Goal: Transaction & Acquisition: Purchase product/service

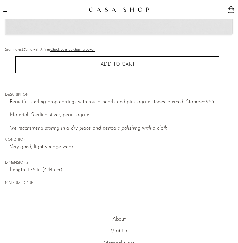
scroll to position [252, 0]
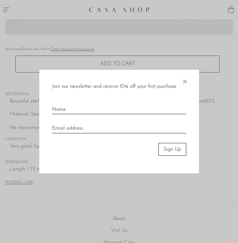
click at [186, 80] on span "×" at bounding box center [184, 80] width 6 height 20
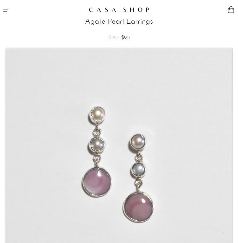
scroll to position [0, 0]
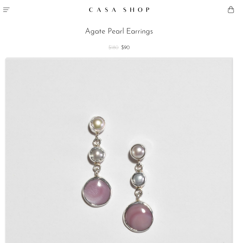
click at [75, 34] on h2 "Agate Pearl Earrings" at bounding box center [119, 32] width 228 height 12
click at [3, 8] on icon "Menu" at bounding box center [7, 10] width 8 height 8
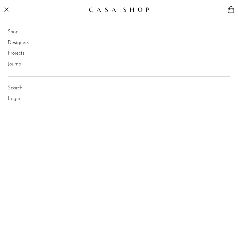
click at [13, 31] on link "Shop" at bounding box center [13, 32] width 11 height 8
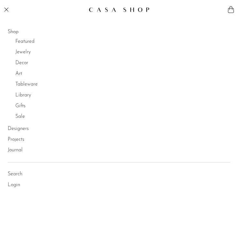
click at [21, 52] on link "Jewelry" at bounding box center [22, 52] width 15 height 8
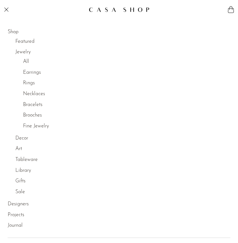
click at [33, 72] on link "Earrings" at bounding box center [32, 73] width 18 height 8
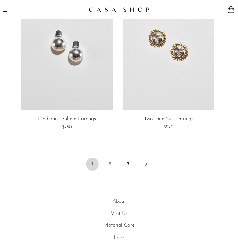
scroll to position [1020, 0]
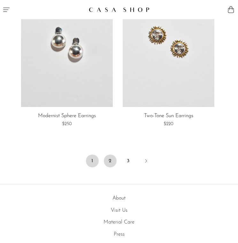
click at [108, 156] on link "2" at bounding box center [110, 161] width 13 height 13
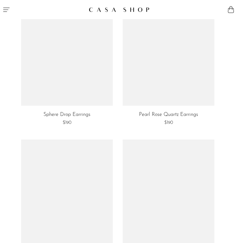
scroll to position [854, 0]
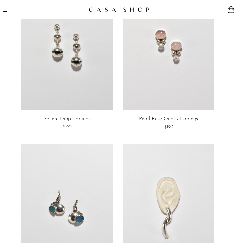
drag, startPoint x: 66, startPoint y: 69, endPoint x: 110, endPoint y: 26, distance: 61.9
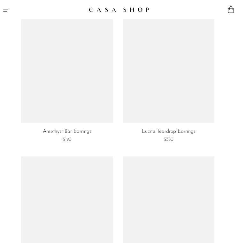
scroll to position [2475, 0]
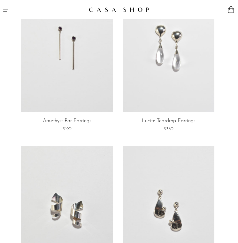
click at [176, 78] on link at bounding box center [169, 48] width 92 height 128
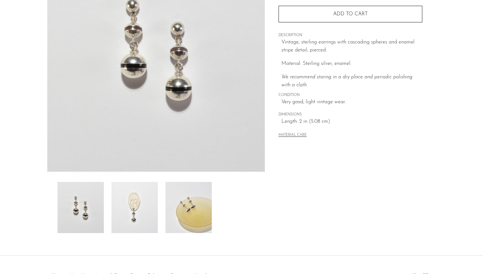
scroll to position [101, 0]
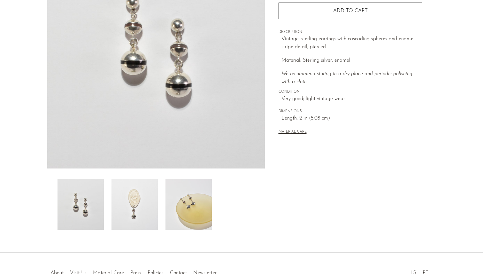
click at [133, 199] on img at bounding box center [134, 204] width 46 height 51
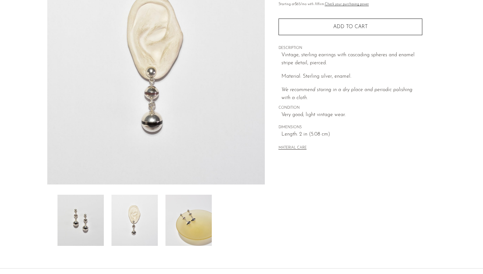
scroll to position [84, 0]
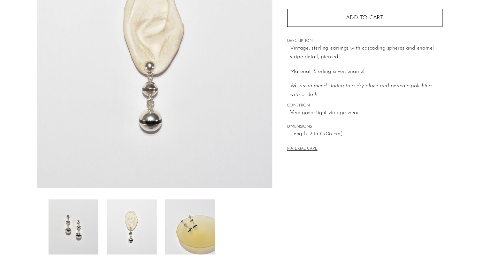
click at [189, 216] on img at bounding box center [188, 220] width 46 height 51
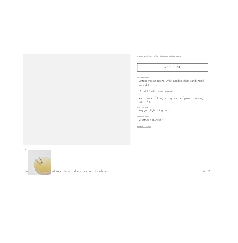
scroll to position [311, 0]
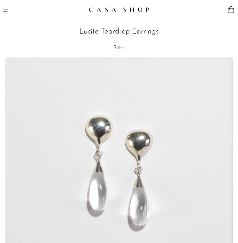
click at [6, 14] on button "Menu" at bounding box center [59, 9] width 119 height 19
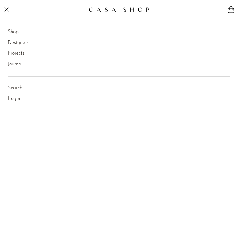
click at [20, 31] on li "Shop Featured New Arrivals Bestsellers Coming Soon Jewelry Jewelry All Earrings…" at bounding box center [119, 32] width 223 height 11
click at [14, 31] on link "Shop" at bounding box center [13, 32] width 11 height 8
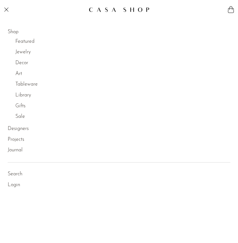
click at [23, 49] on link "Jewelry" at bounding box center [22, 52] width 15 height 8
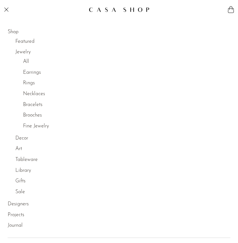
click at [33, 83] on link "Rings" at bounding box center [29, 83] width 12 height 8
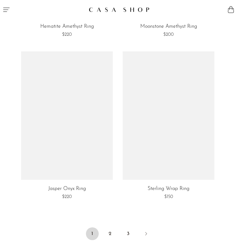
scroll to position [2085, 0]
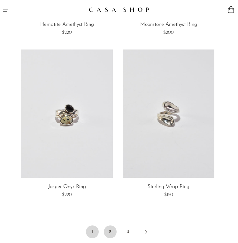
click at [108, 230] on link "2" at bounding box center [110, 232] width 13 height 13
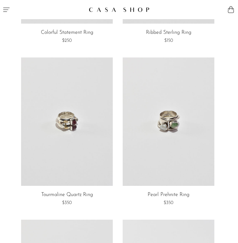
scroll to position [978, 0]
